Goal: Transaction & Acquisition: Book appointment/travel/reservation

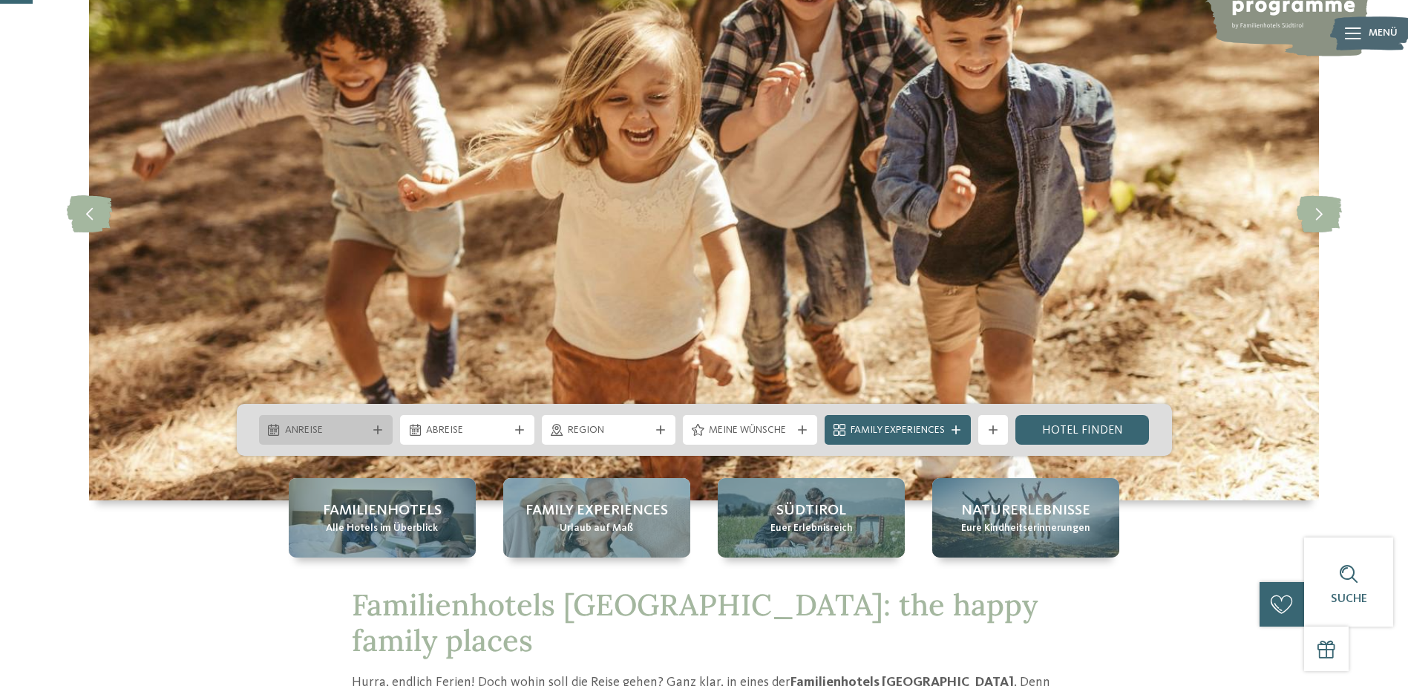
click at [369, 425] on div "Anreise" at bounding box center [326, 430] width 90 height 16
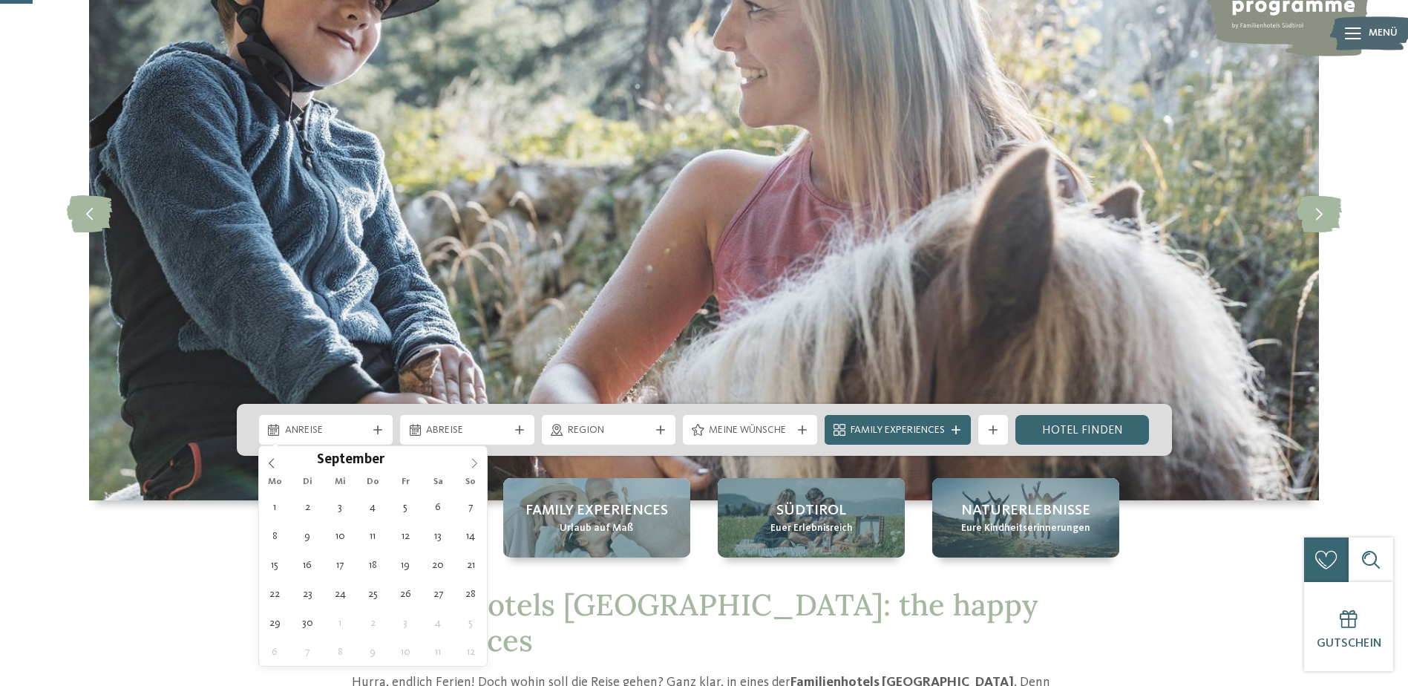
click at [474, 458] on icon at bounding box center [474, 463] width 10 height 10
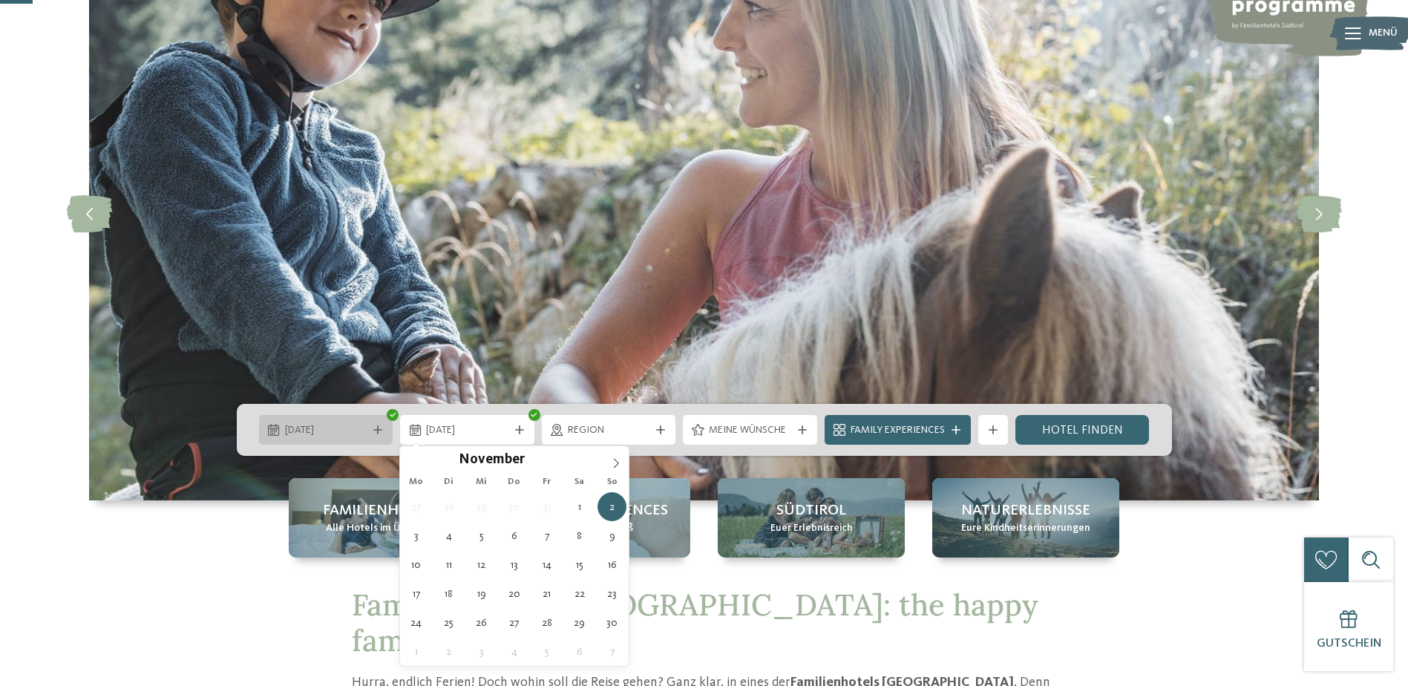
click at [379, 424] on div "[DATE]" at bounding box center [326, 430] width 134 height 30
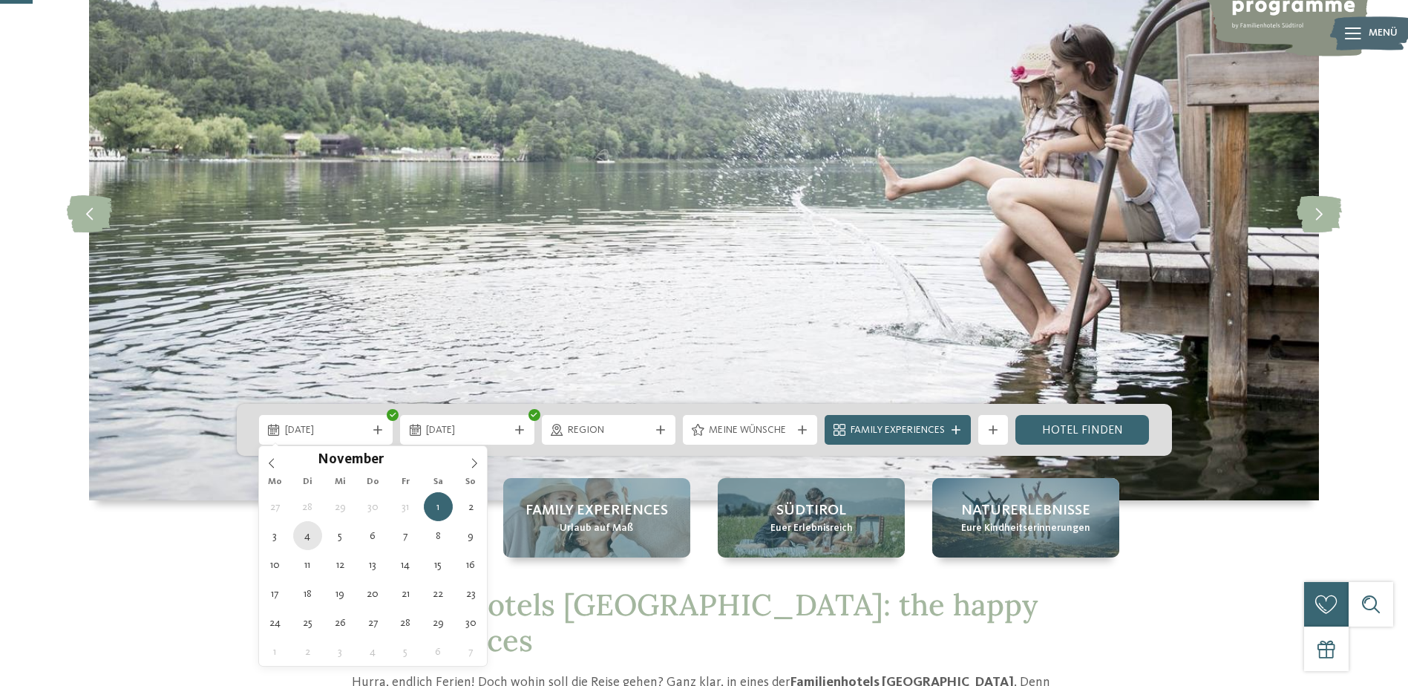
type div "[DATE]"
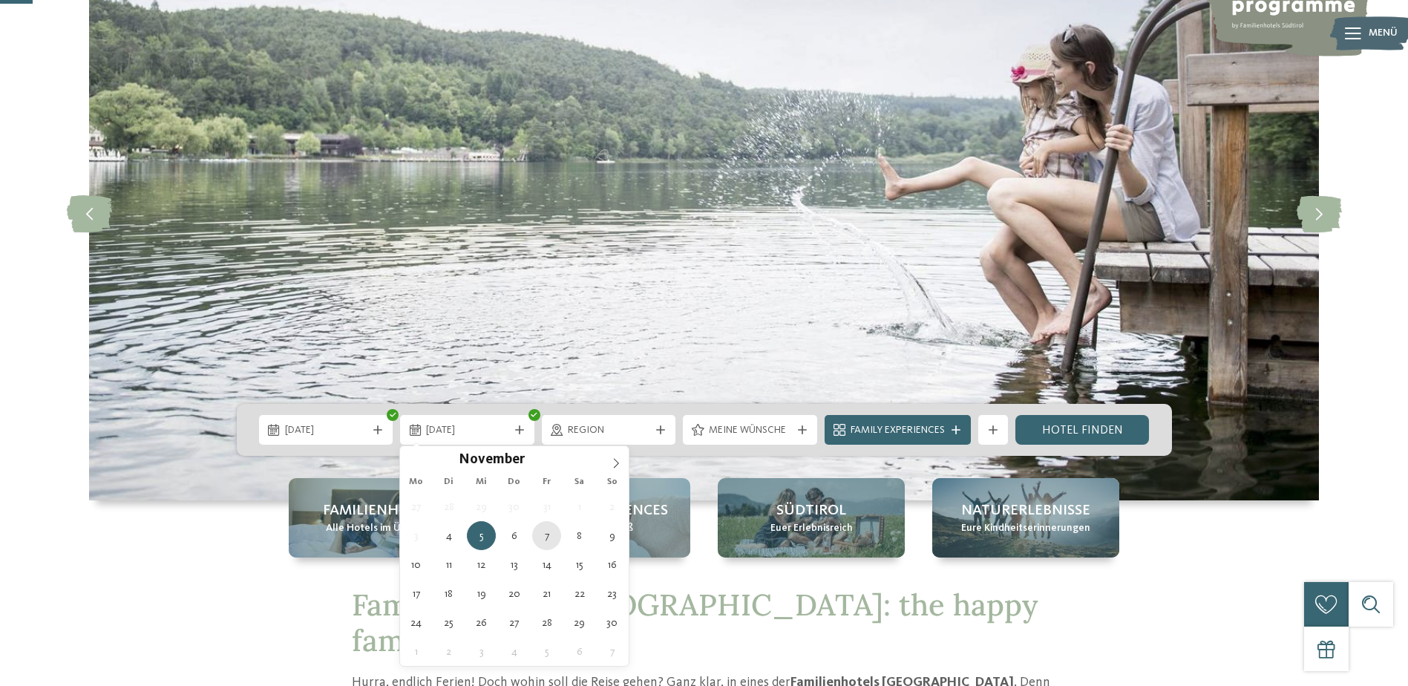
type div "[DATE]"
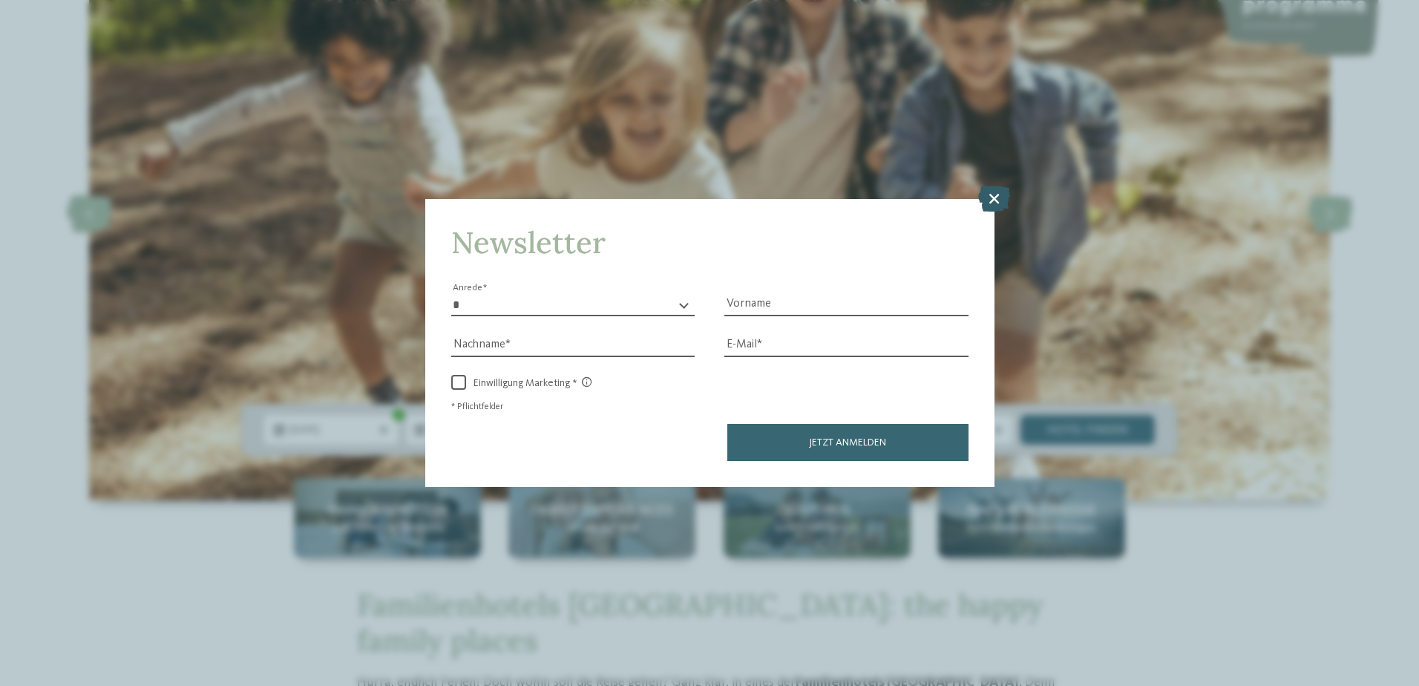
click at [999, 192] on icon at bounding box center [994, 198] width 32 height 26
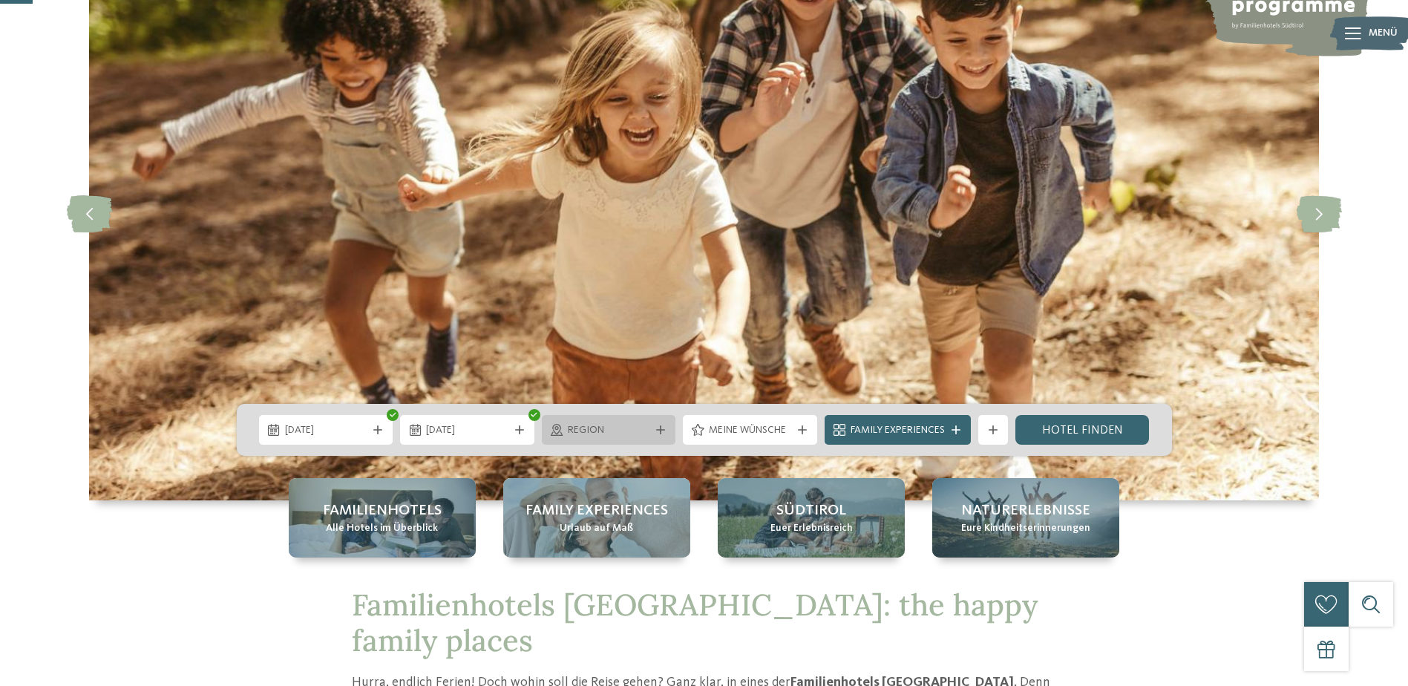
click at [663, 425] on icon at bounding box center [660, 429] width 9 height 9
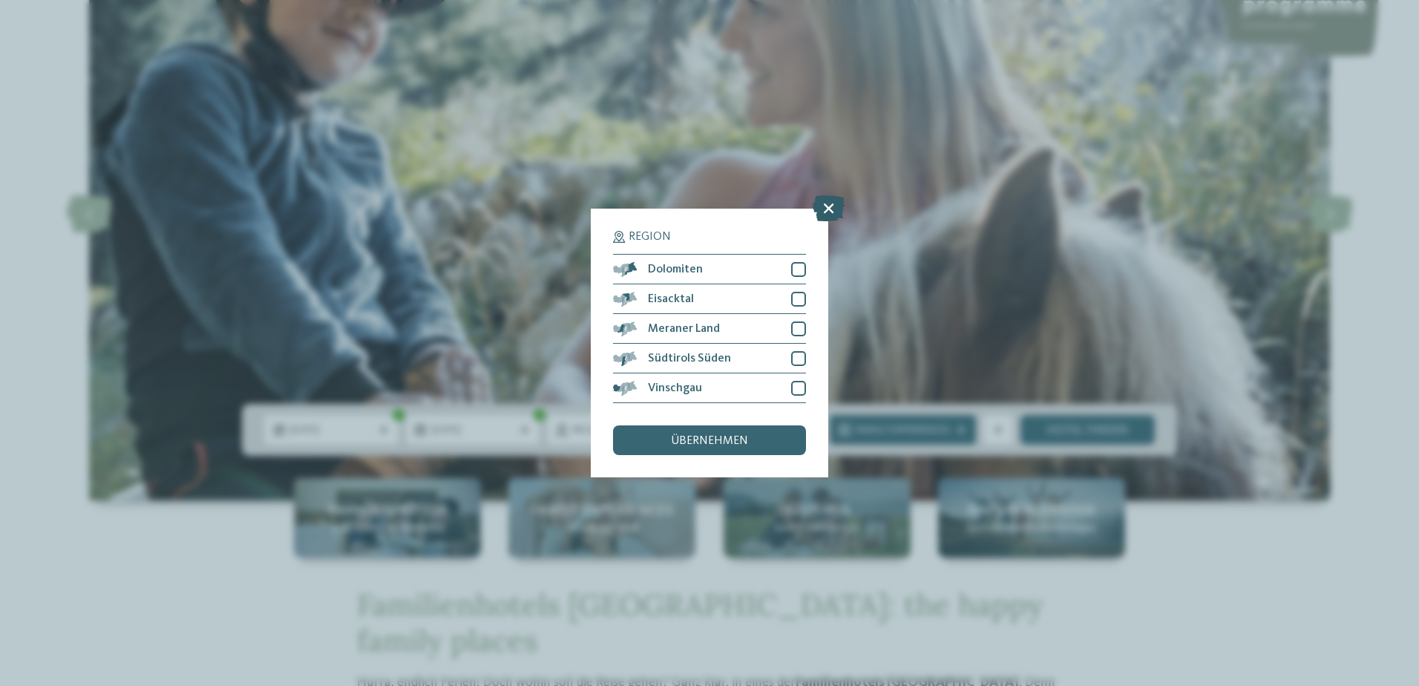
click at [825, 203] on icon at bounding box center [829, 208] width 32 height 26
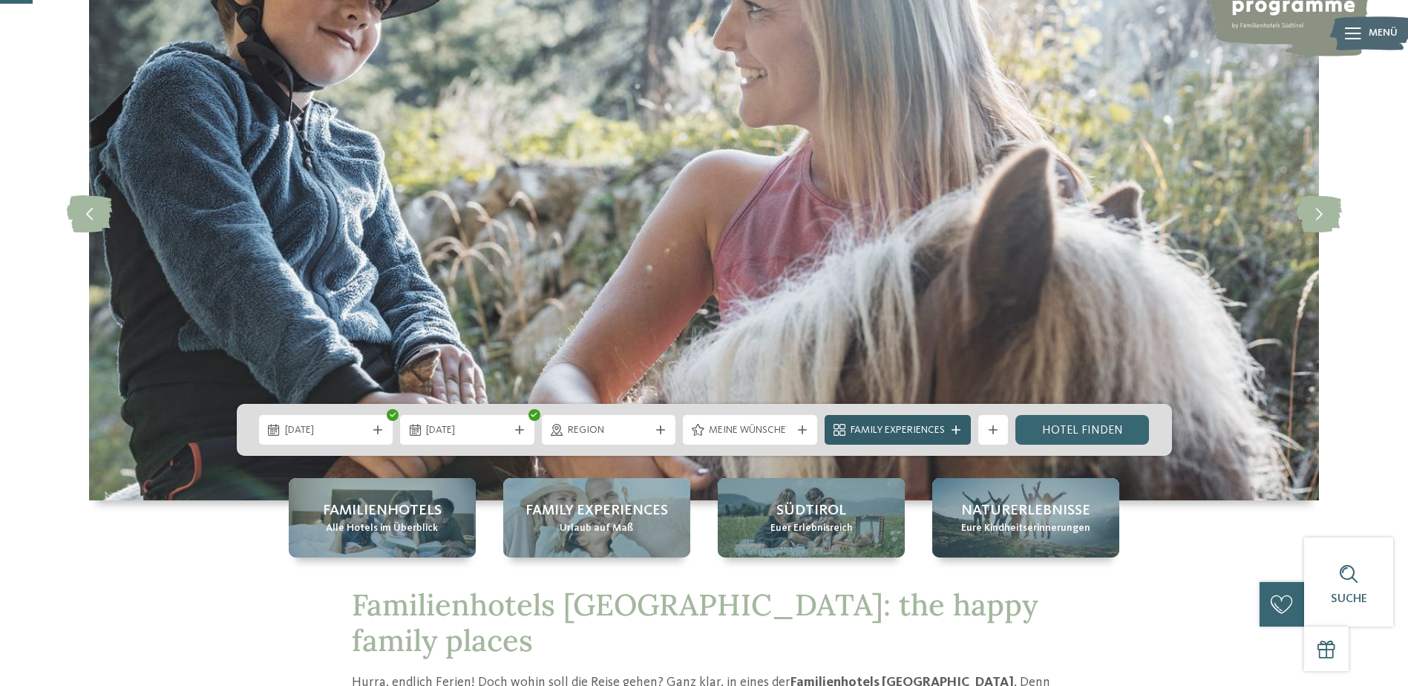
click at [955, 426] on icon at bounding box center [956, 429] width 9 height 9
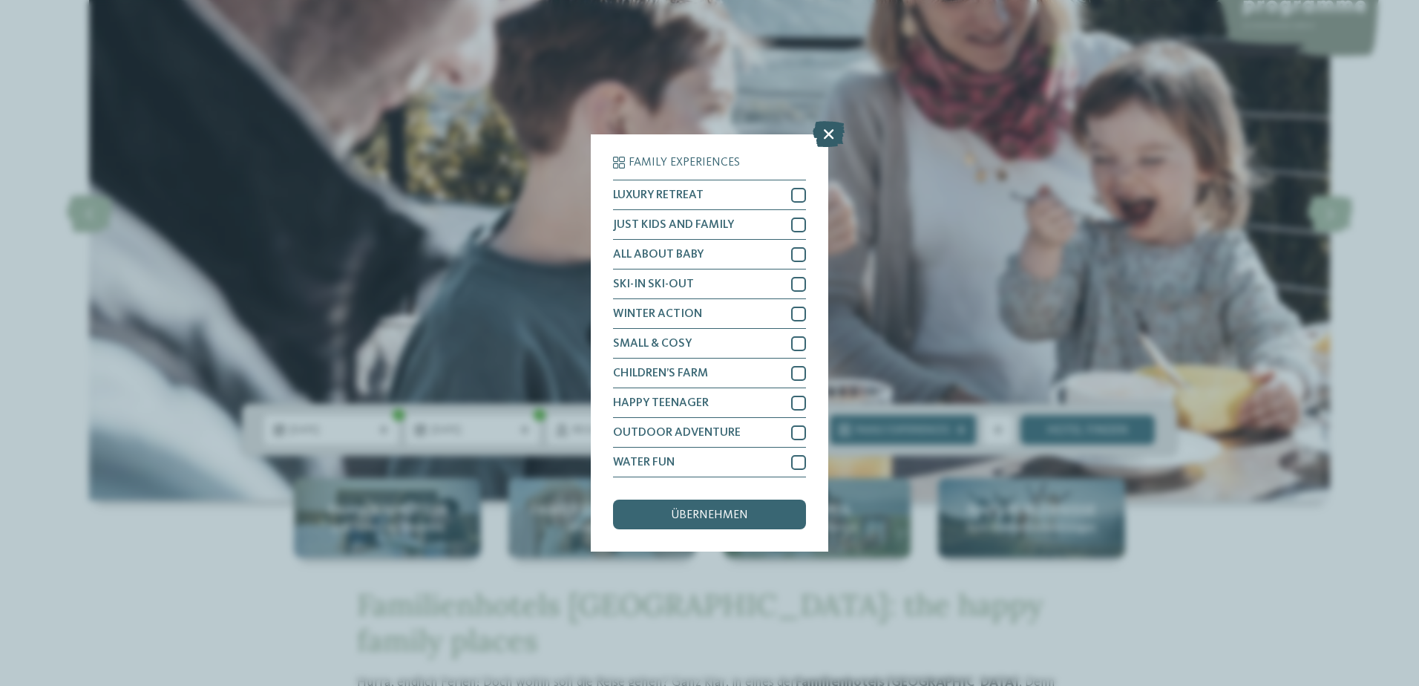
click at [828, 131] on icon at bounding box center [829, 134] width 32 height 26
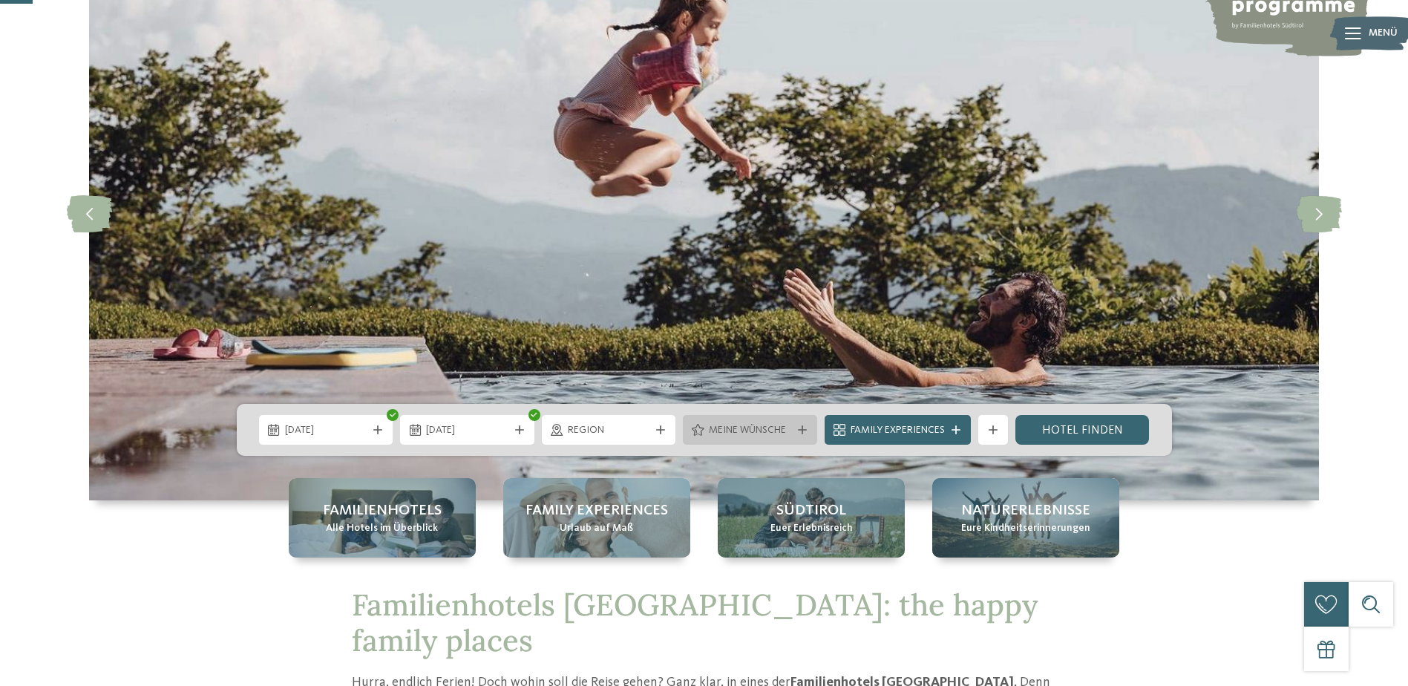
click at [809, 434] on div "Meine Wünsche" at bounding box center [750, 430] width 134 height 30
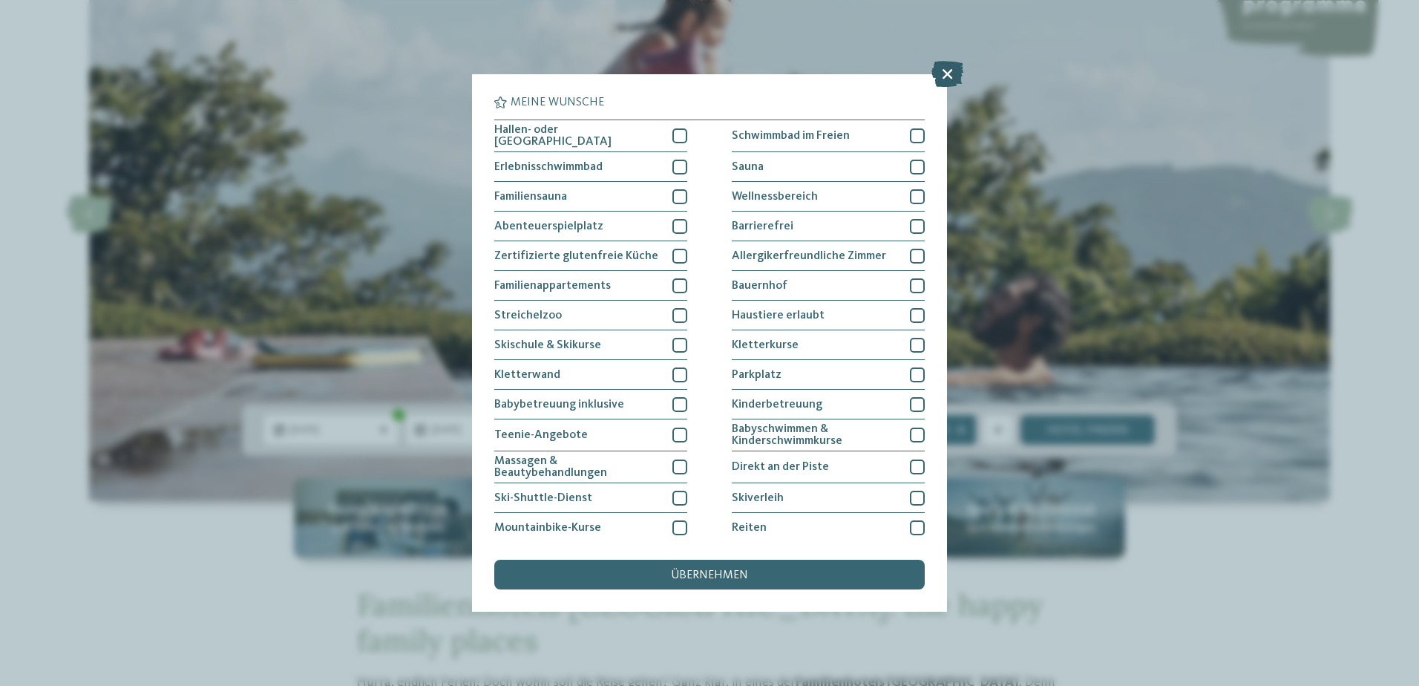
click at [951, 72] on icon at bounding box center [948, 74] width 32 height 26
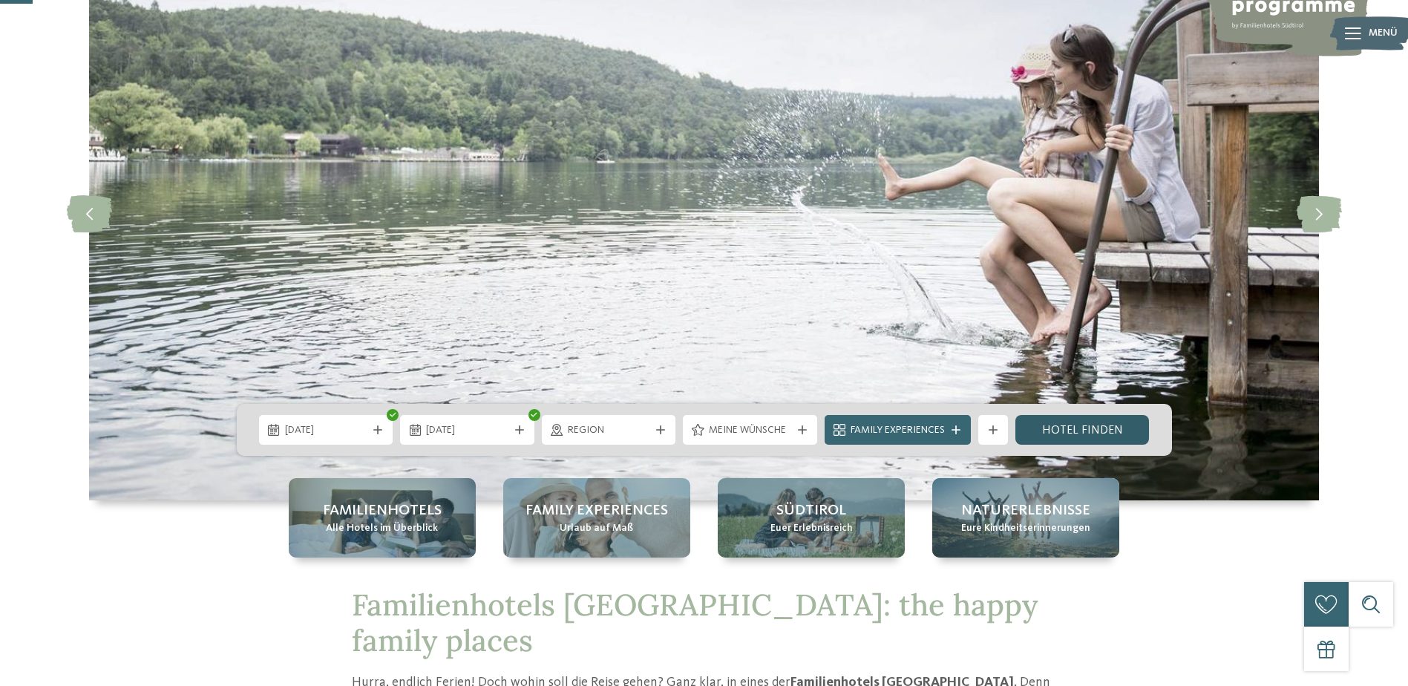
click at [1048, 422] on link "Hotel finden" at bounding box center [1083, 430] width 134 height 30
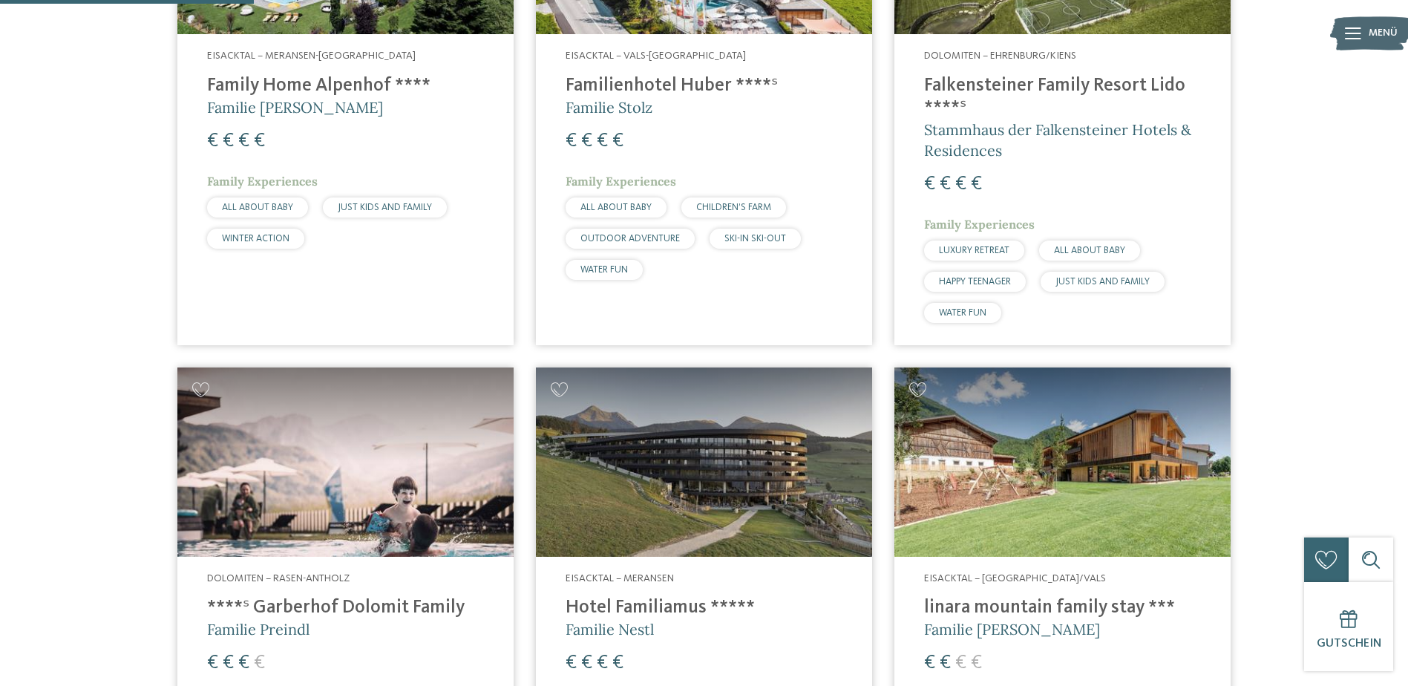
scroll to position [487, 0]
